Goal: Find specific page/section: Find specific page/section

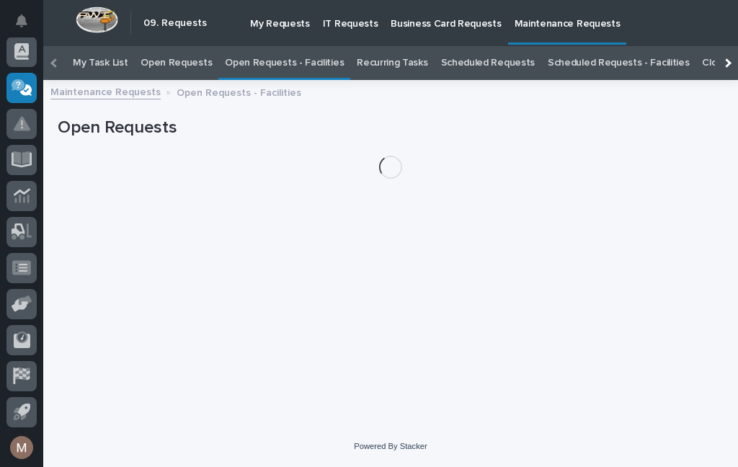
scroll to position [46, 0]
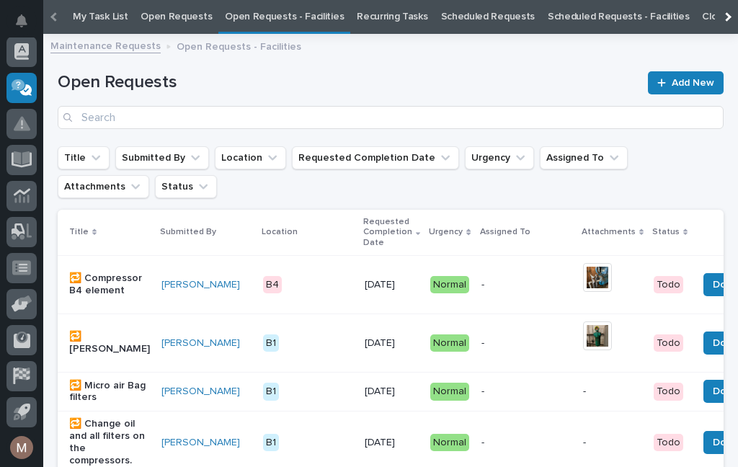
click at [301, 30] on link "Open Requests - Facilities" at bounding box center [284, 17] width 119 height 34
